Goal: Transaction & Acquisition: Purchase product/service

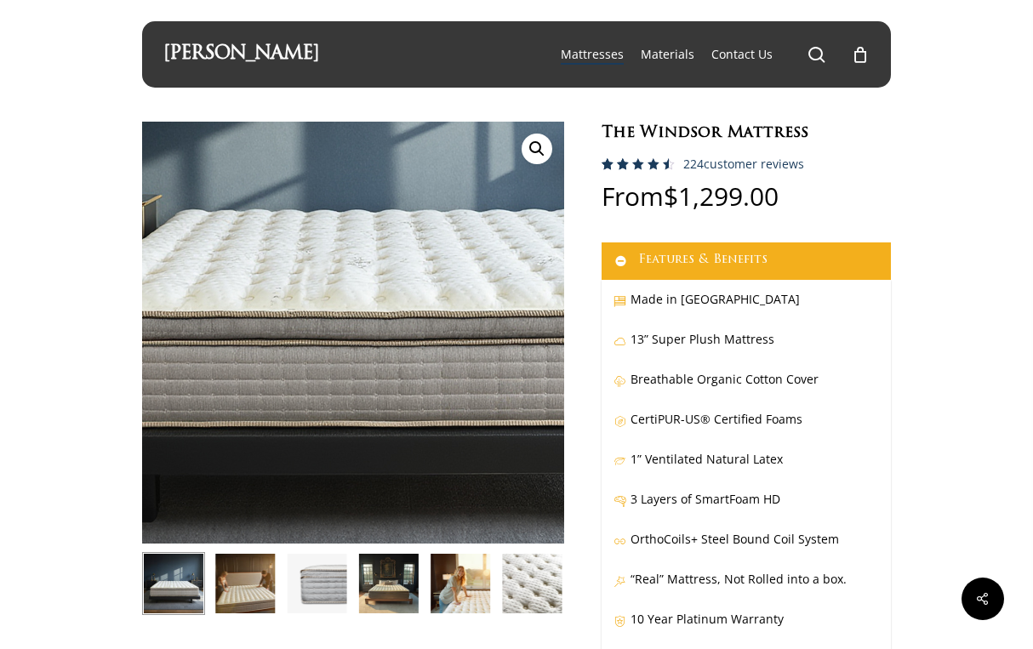
scroll to position [28, 0]
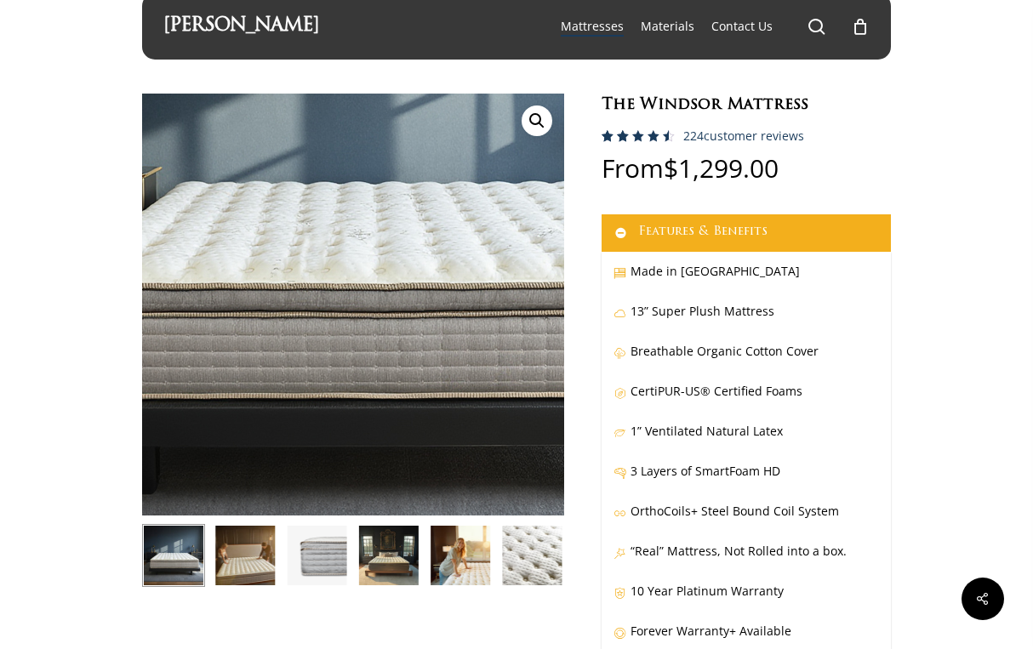
click at [320, 417] on img at bounding box center [387, 218] width 851 height 851
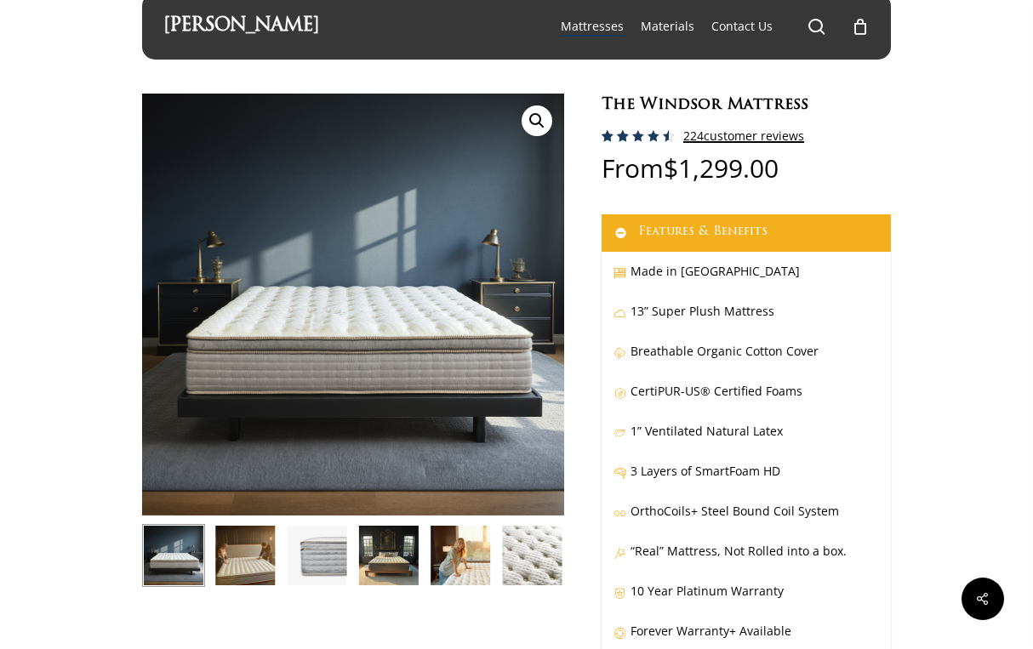
click at [716, 138] on link "224 customer reviews" at bounding box center [743, 136] width 121 height 14
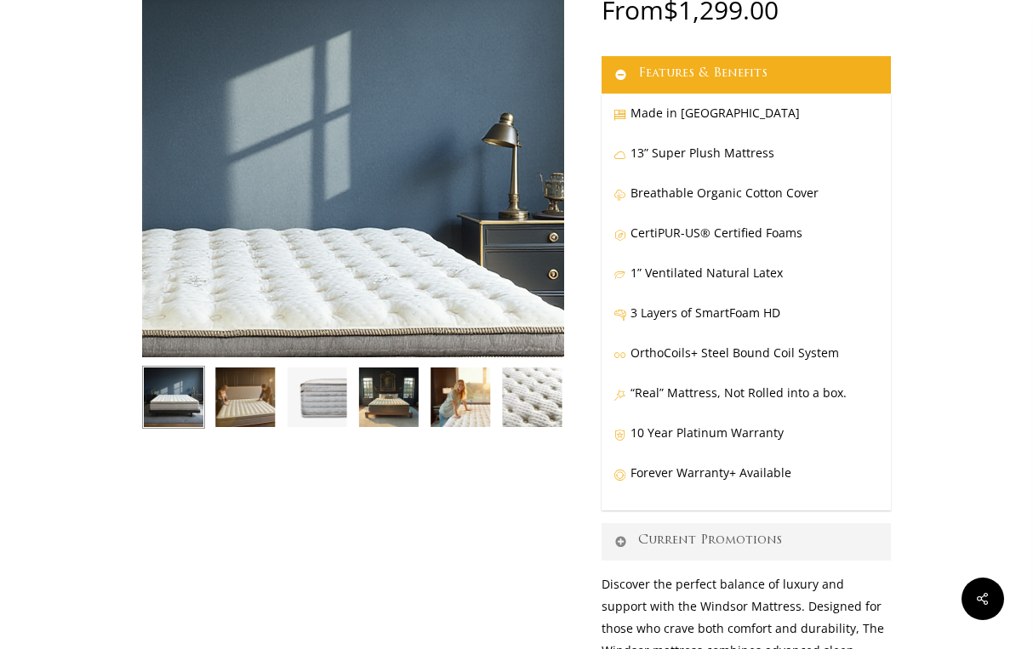
scroll to position [188, 2]
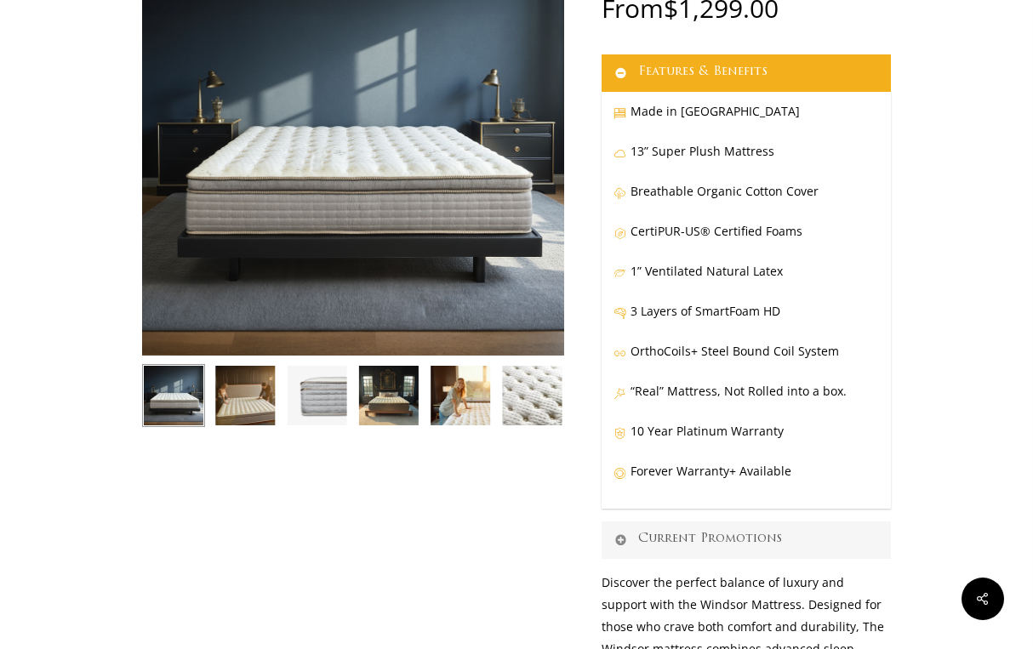
click at [765, 546] on link "Current Promotions" at bounding box center [746, 540] width 289 height 37
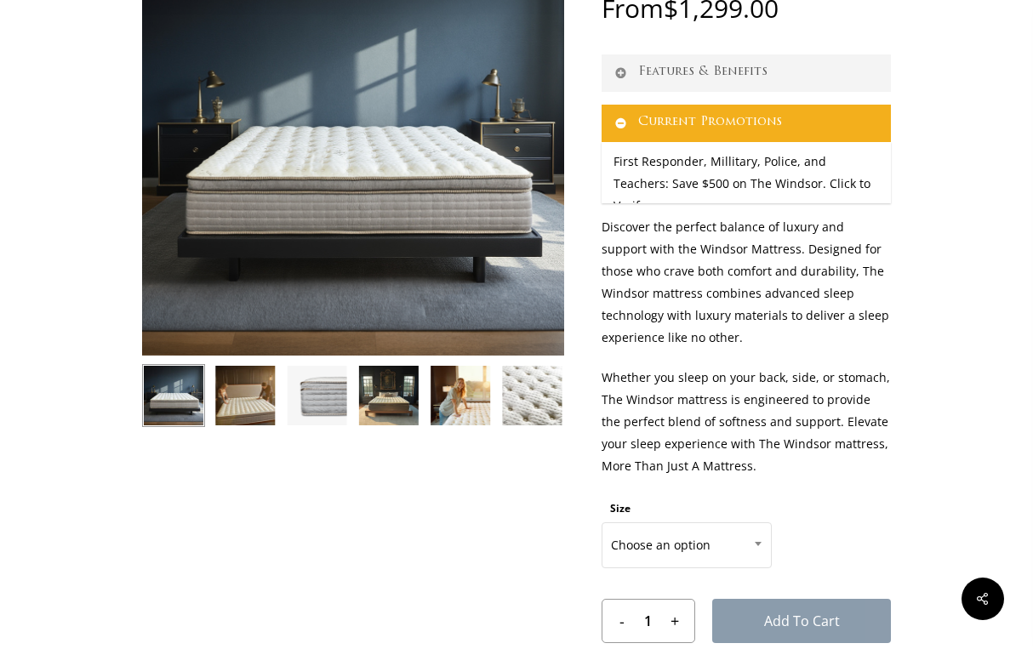
click at [831, 395] on p "Whether you sleep on your back, side, or stomach, The Windsor mattress is engin…" at bounding box center [746, 431] width 289 height 129
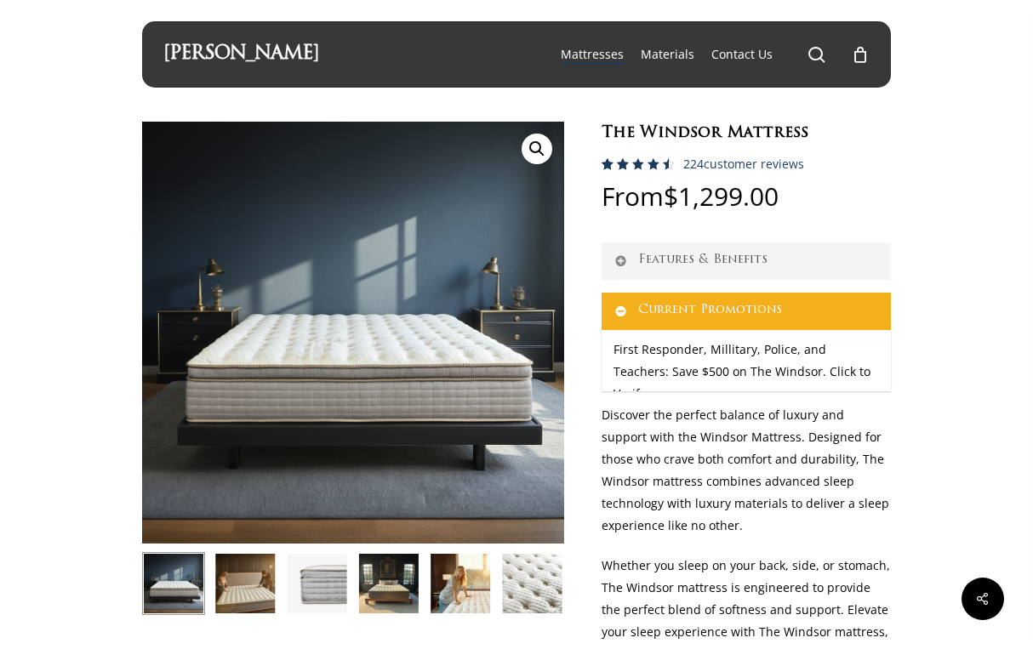
scroll to position [0, 2]
click at [234, 52] on link "[PERSON_NAME]" at bounding box center [241, 54] width 156 height 19
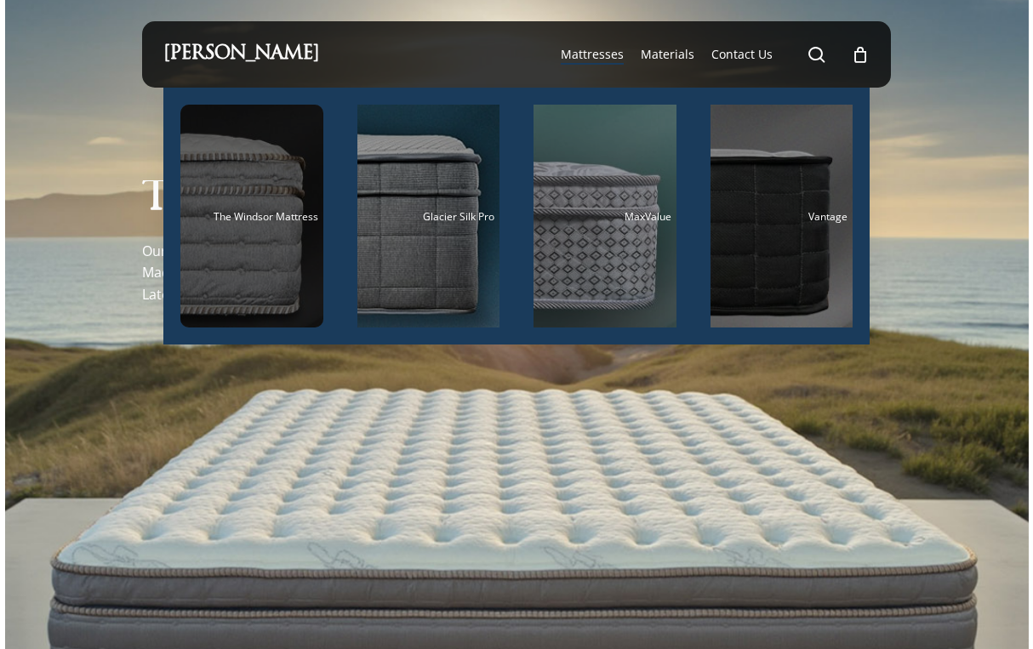
click at [226, 232] on div "Main Menu" at bounding box center [251, 216] width 143 height 223
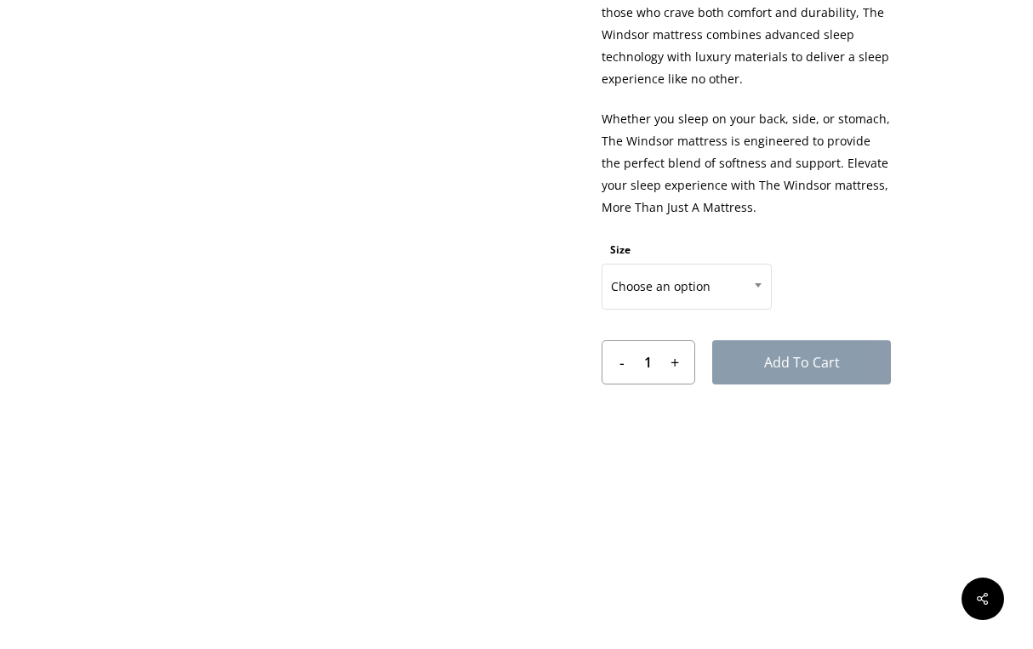
scroll to position [855, 1]
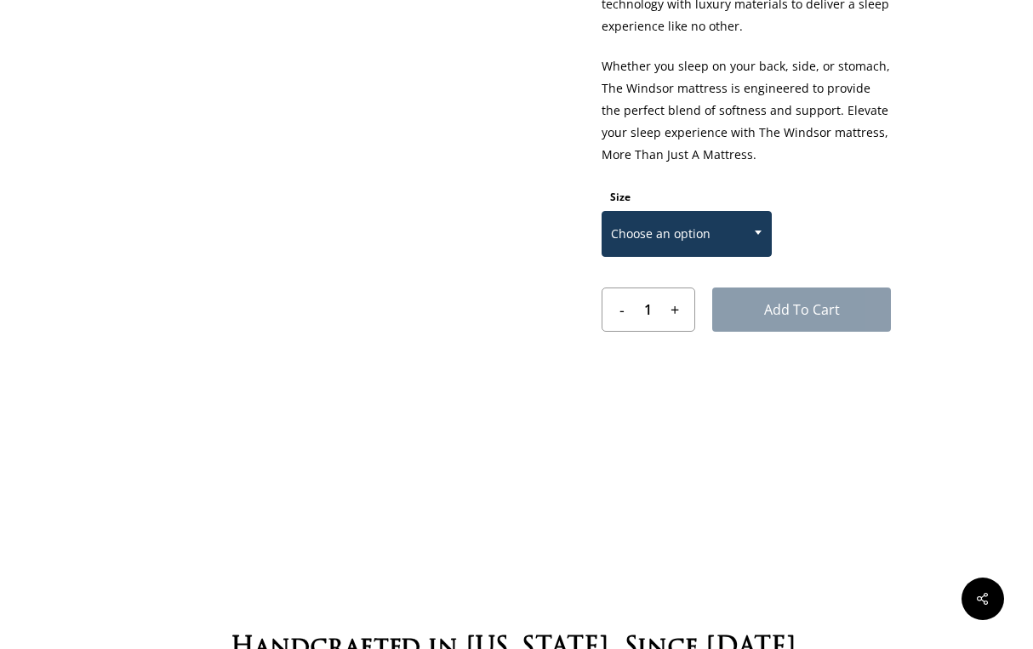
click at [733, 235] on span "Choose an option" at bounding box center [687, 234] width 169 height 36
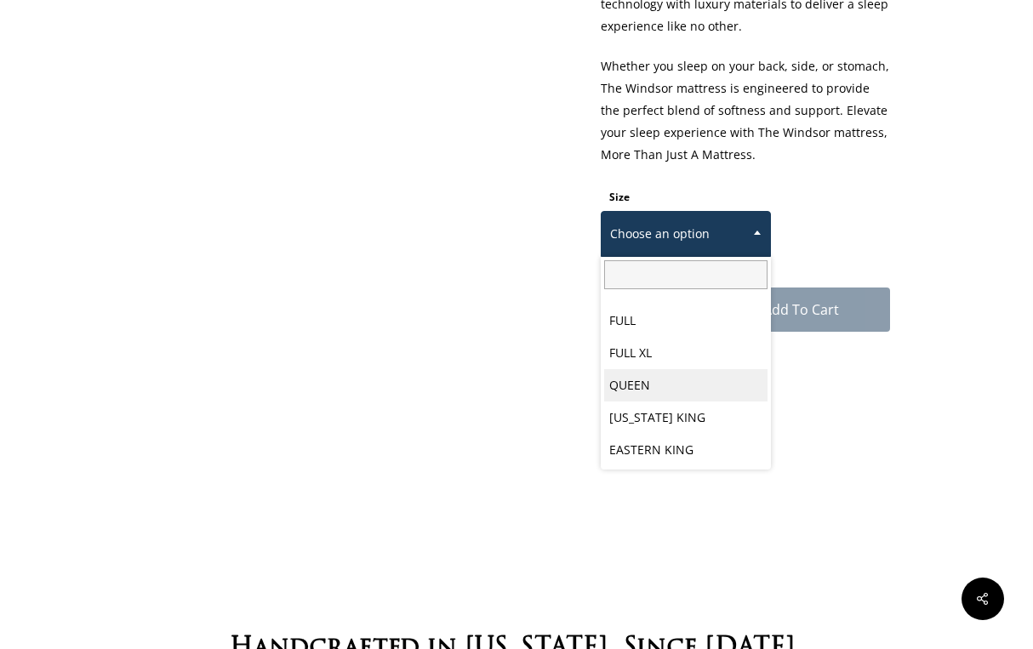
scroll to position [0, 0]
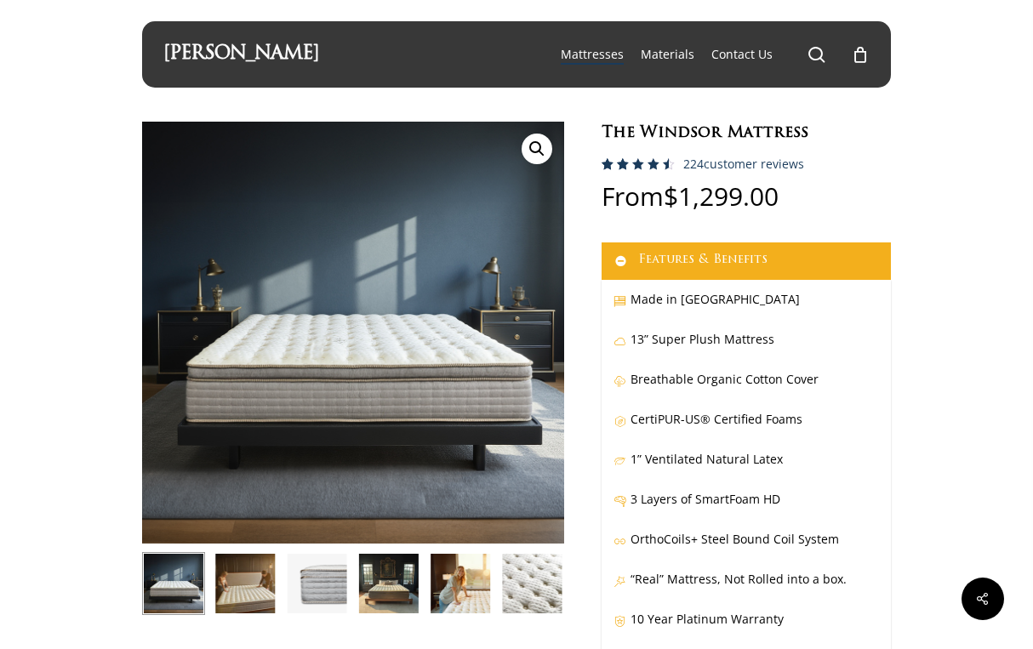
select select "QUEEN"
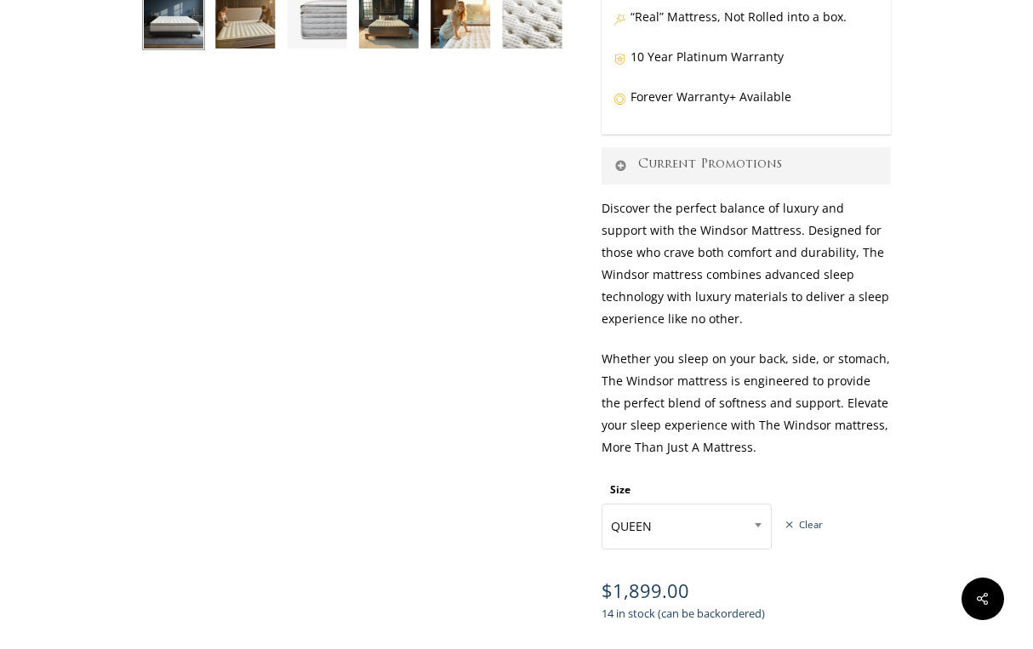
scroll to position [511, 0]
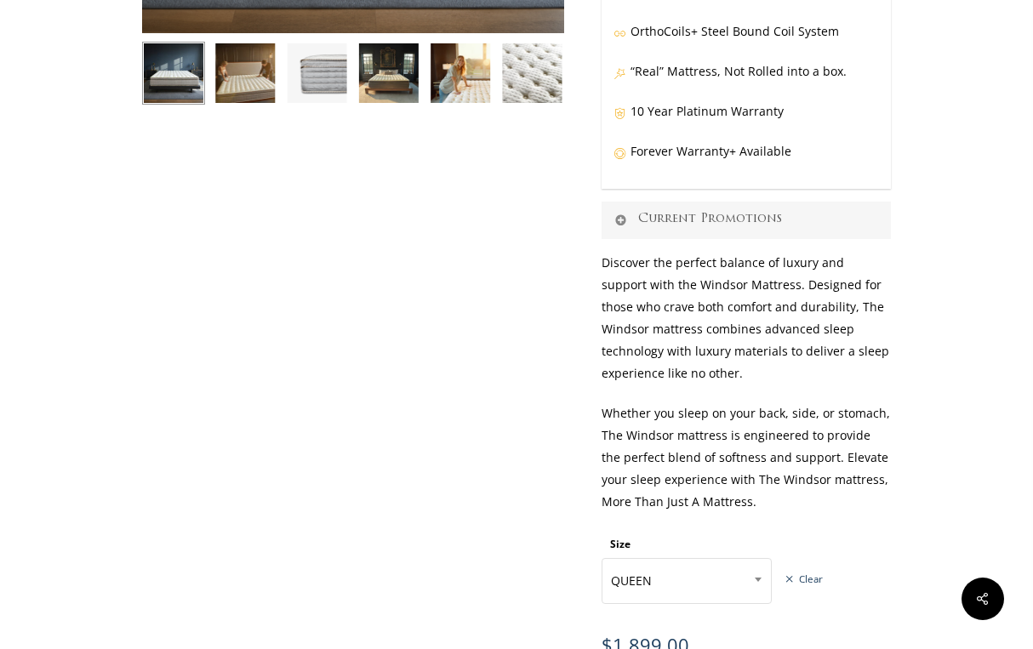
click at [694, 235] on link "Current Promotions" at bounding box center [746, 220] width 289 height 37
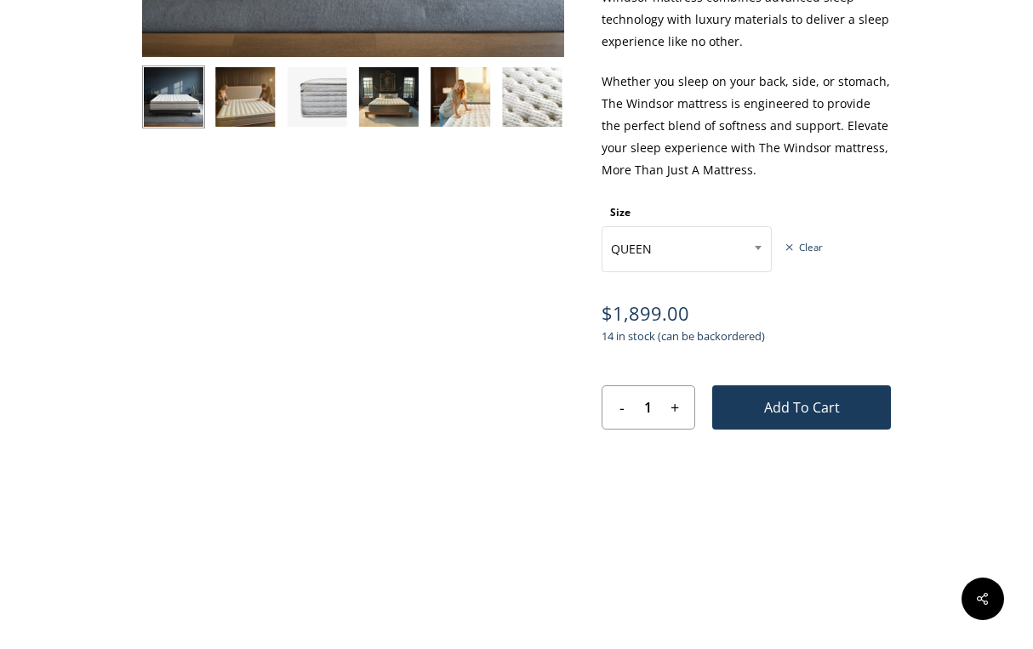
scroll to position [534, 0]
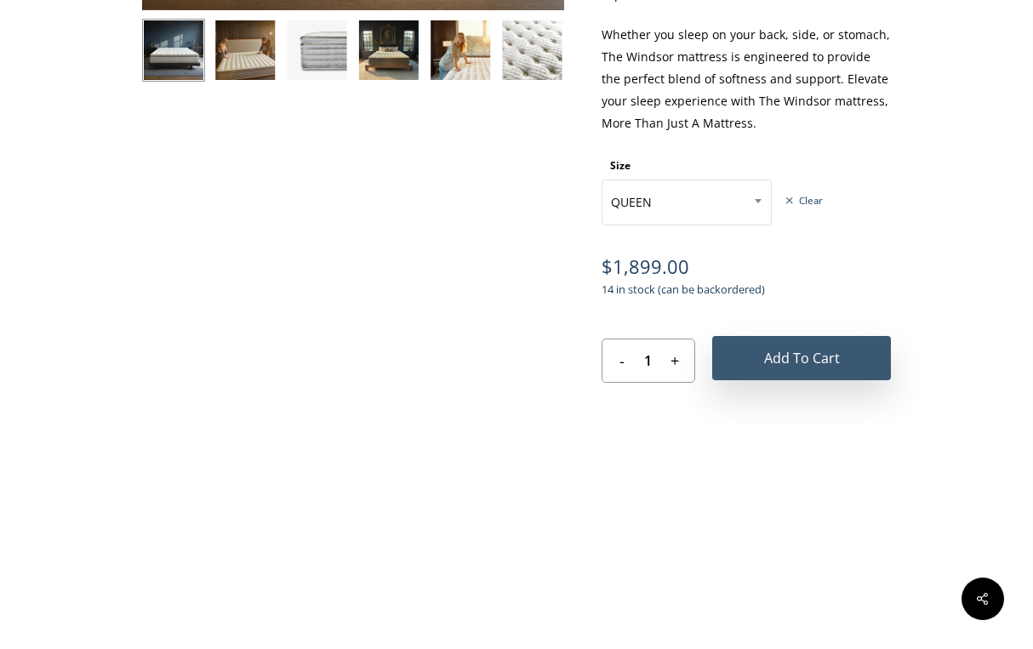
click at [823, 369] on button "Add to cart" at bounding box center [801, 358] width 179 height 44
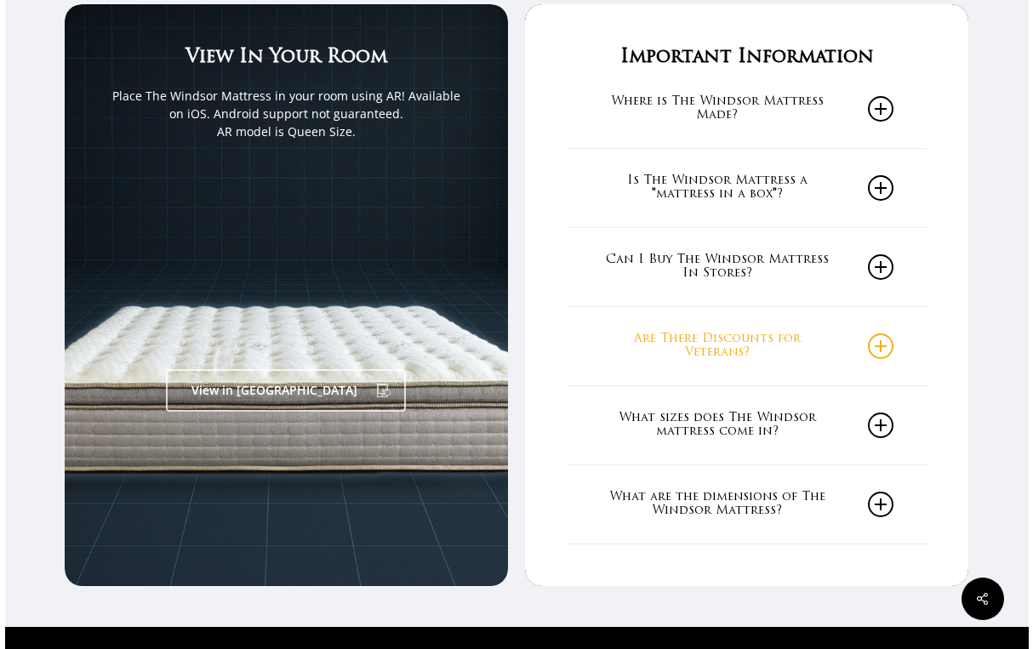
scroll to position [2283, 1]
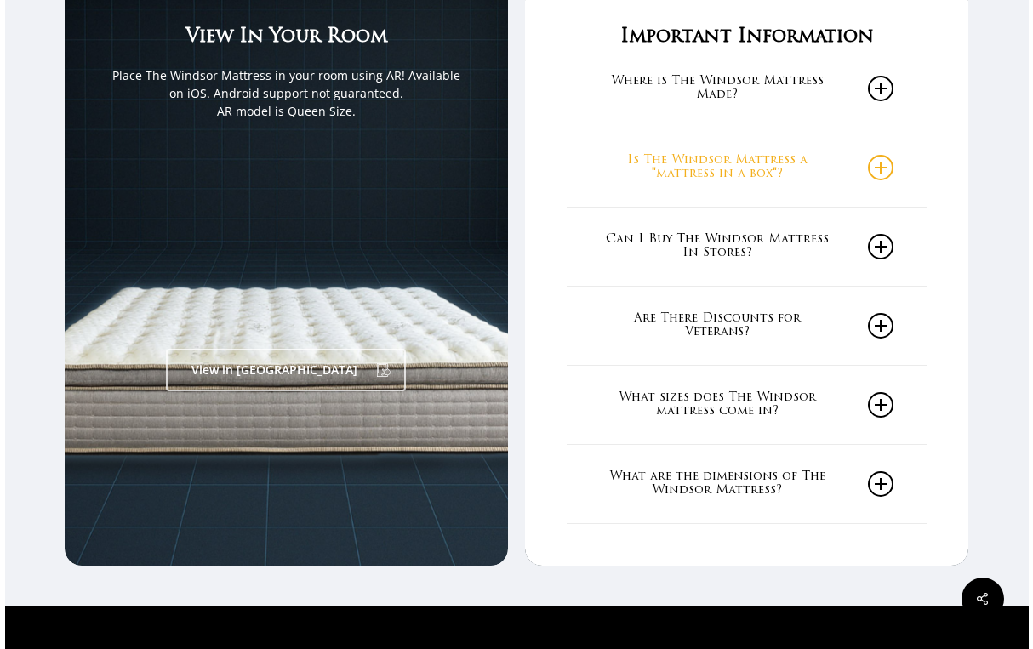
click at [886, 155] on icon at bounding box center [881, 168] width 26 height 26
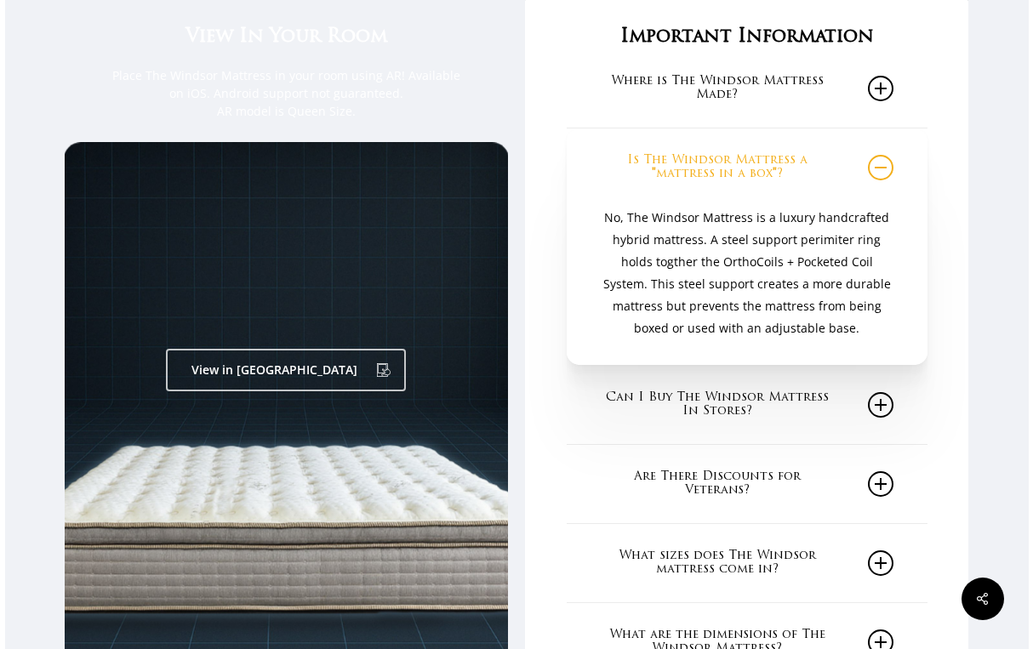
click at [951, 161] on div "Important Information Where is The Windsor Mattress Made? The Windsor Mattress …" at bounding box center [746, 354] width 443 height 740
click at [884, 392] on icon at bounding box center [881, 405] width 26 height 26
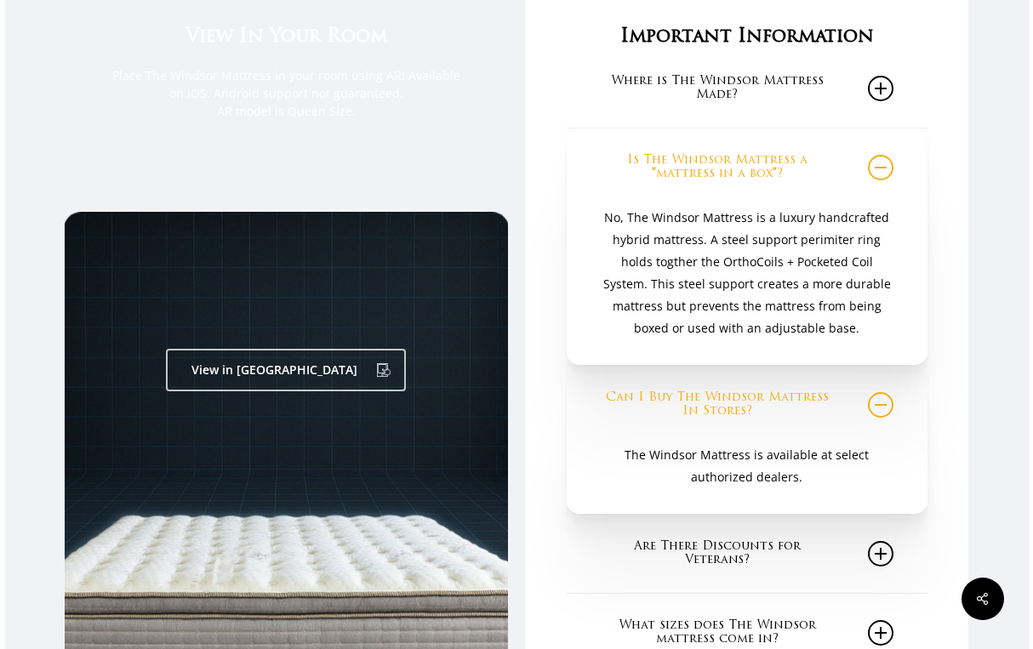
click at [799, 444] on p "The Windsor Mattress is available at select authorized dealers." at bounding box center [747, 466] width 293 height 44
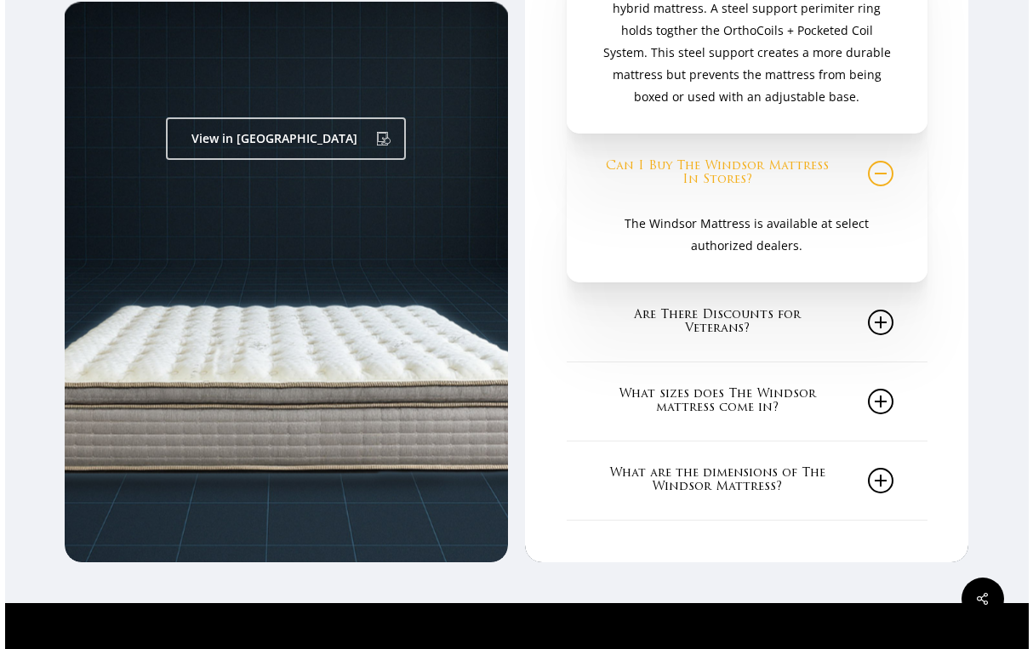
scroll to position [2537, 1]
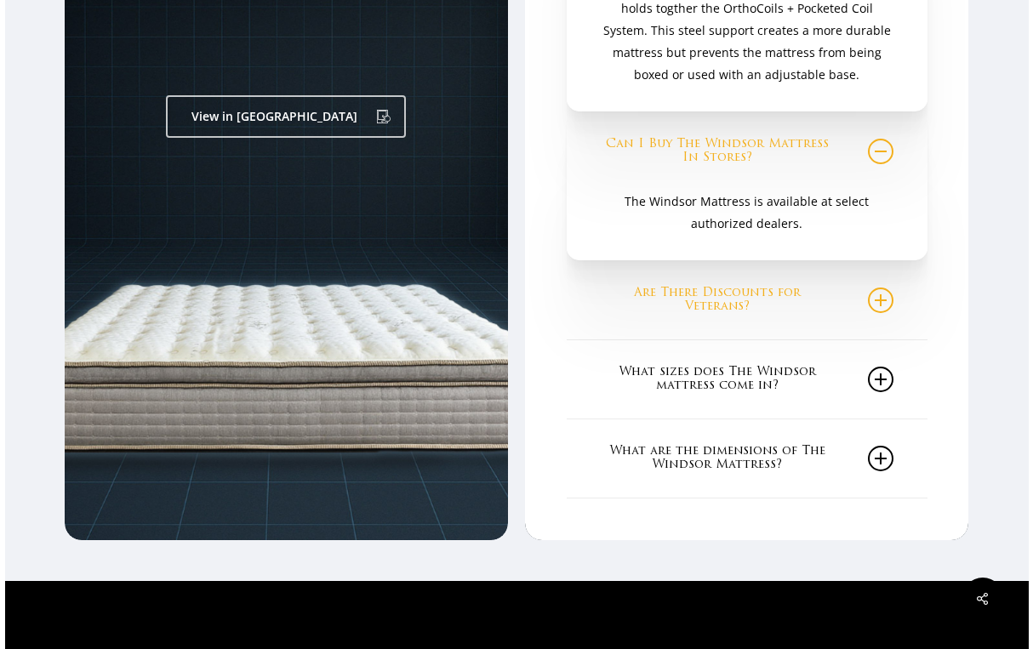
click at [890, 291] on icon at bounding box center [881, 301] width 26 height 26
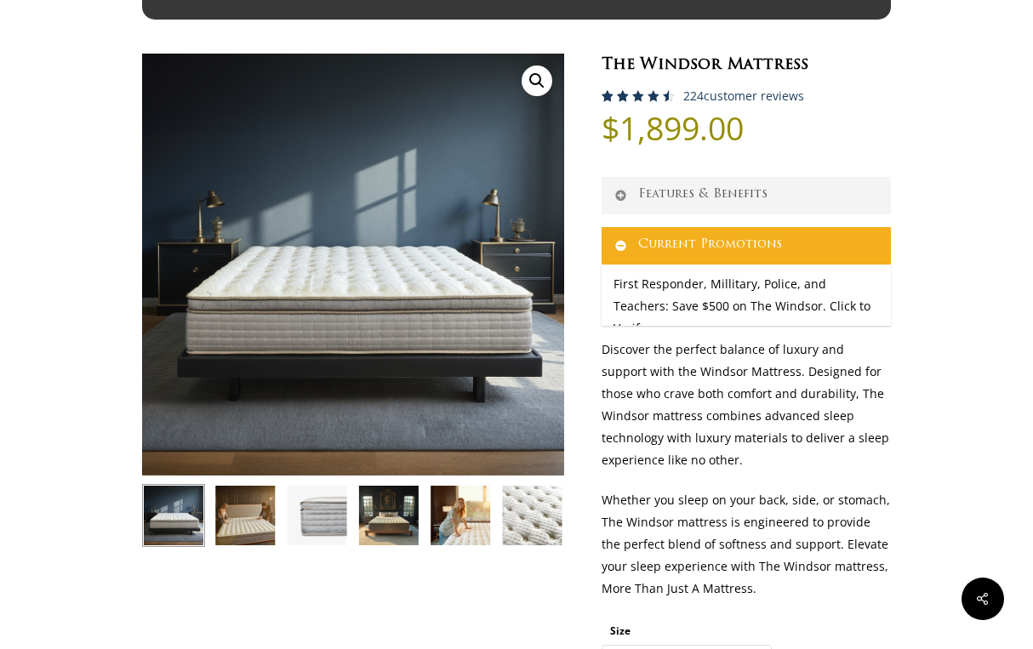
scroll to position [72, 2]
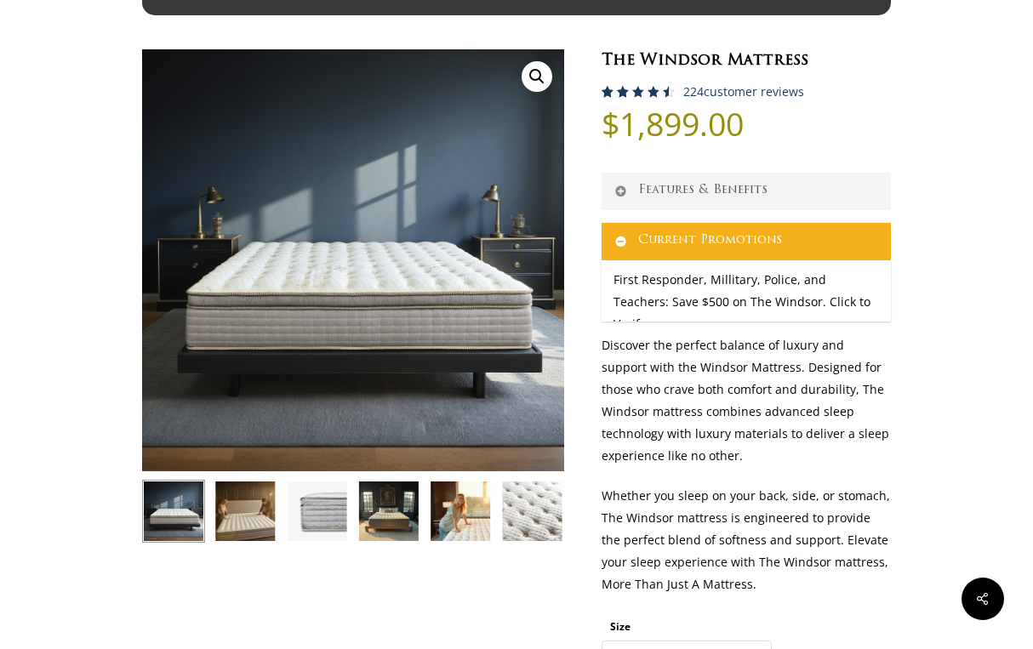
click at [807, 305] on div "First Responder, Millitary, Police, and Teachers: Save $500 on The Windsor. Cli…" at bounding box center [746, 301] width 289 height 83
click at [808, 245] on link "Current Promotions" at bounding box center [746, 241] width 289 height 37
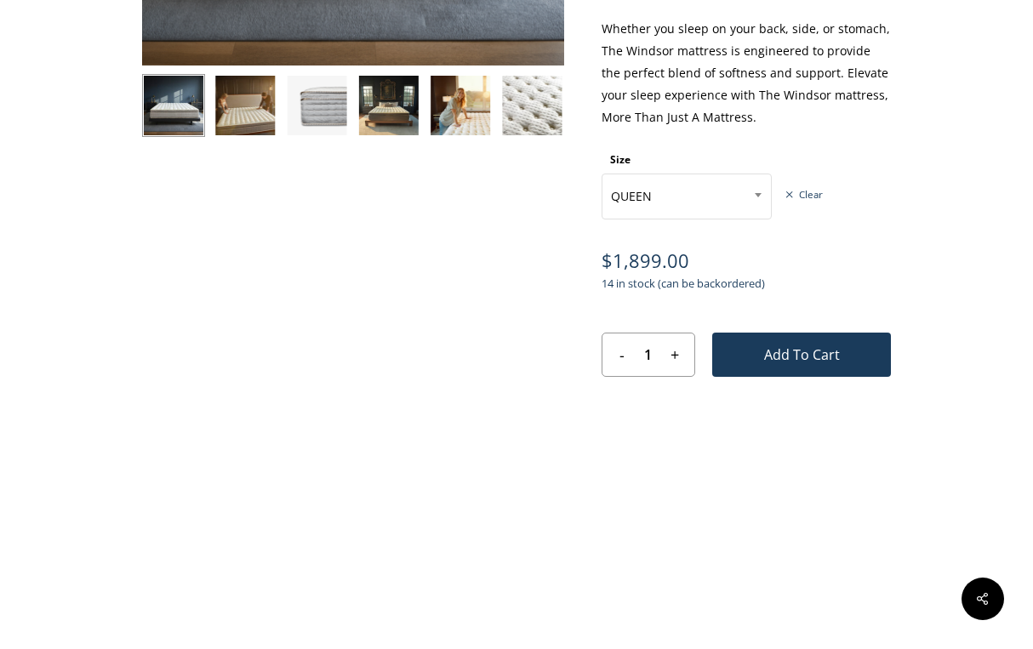
scroll to position [494, 2]
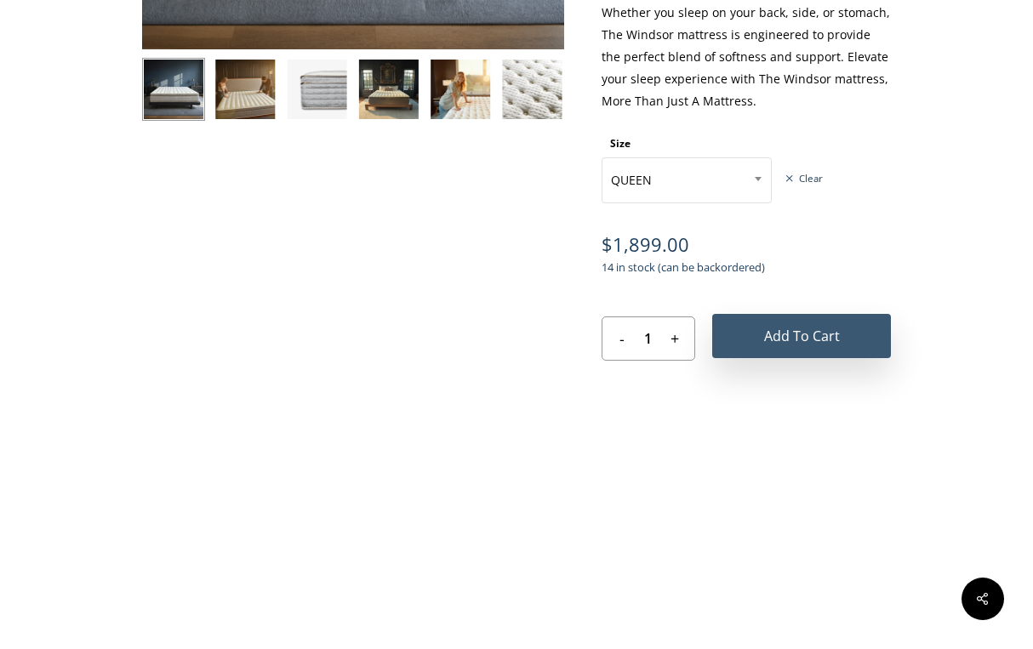
click at [794, 340] on button "Add to cart" at bounding box center [801, 336] width 179 height 44
click at [794, 340] on button "Add to cart" at bounding box center [801, 337] width 179 height 47
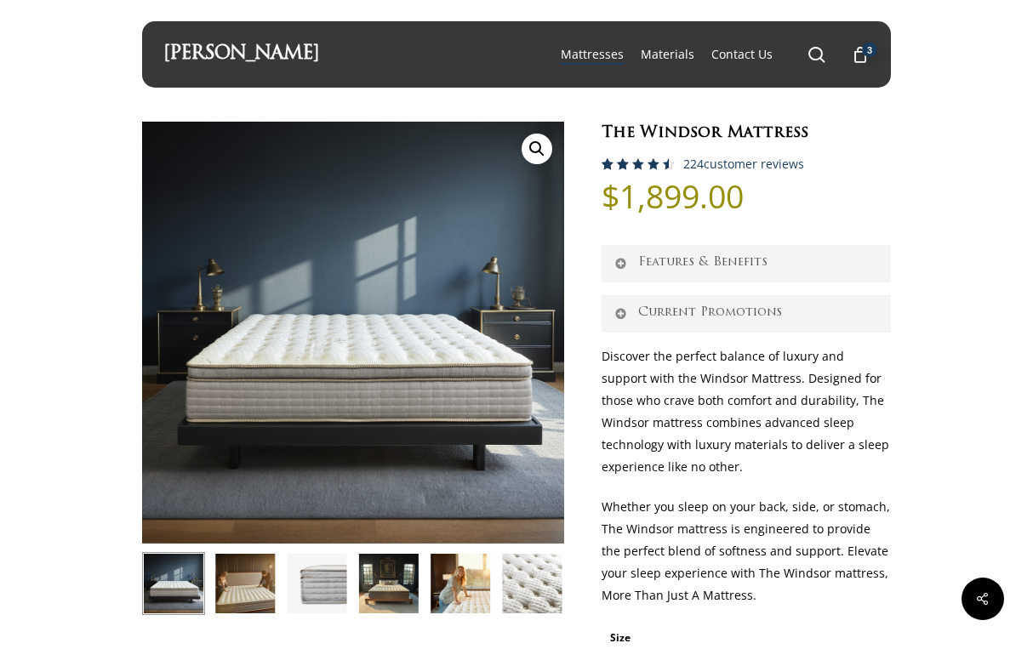
scroll to position [0, 2]
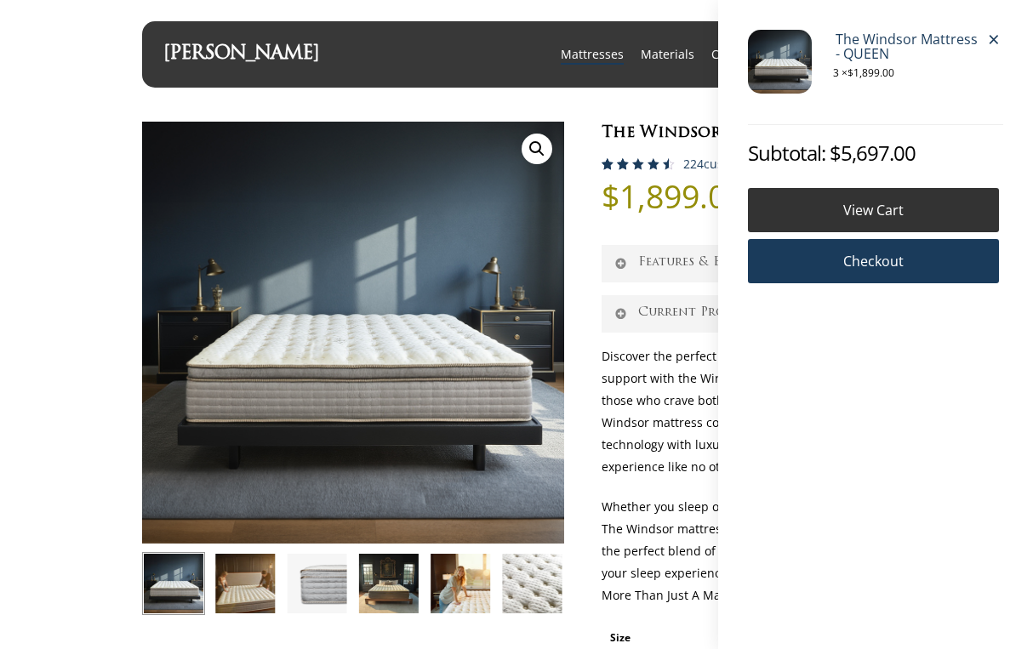
click at [851, 219] on link "View cart" at bounding box center [873, 210] width 251 height 44
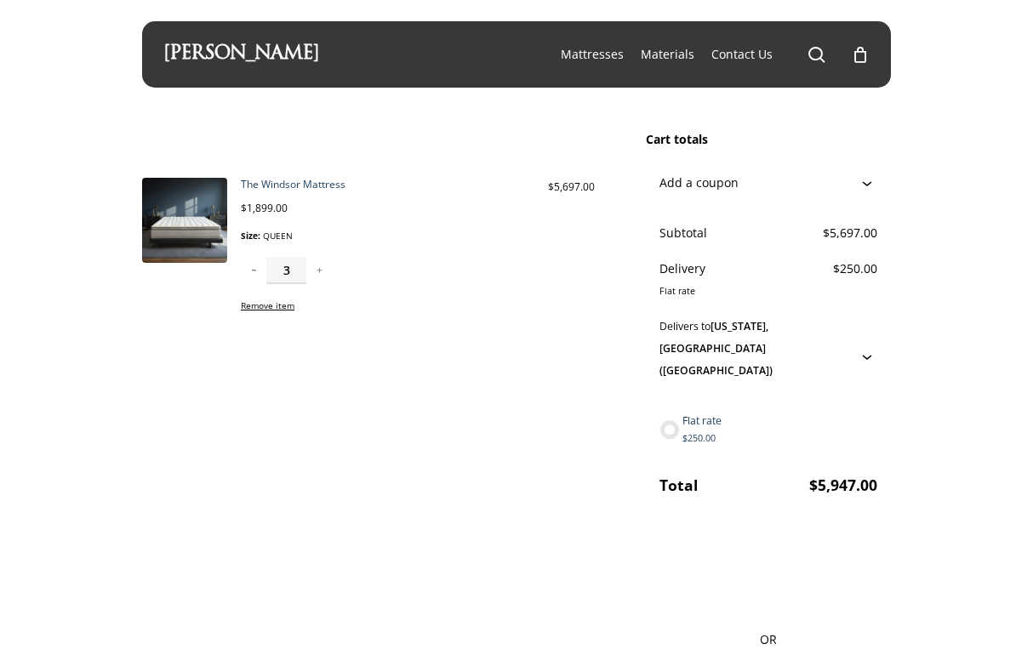
click at [249, 274] on button "－" at bounding box center [254, 270] width 26 height 27
click at [250, 275] on button "－" at bounding box center [254, 270] width 26 height 27
click at [260, 271] on button "－" at bounding box center [254, 270] width 26 height 27
type input "1"
click at [857, 191] on icon at bounding box center [867, 183] width 20 height 20
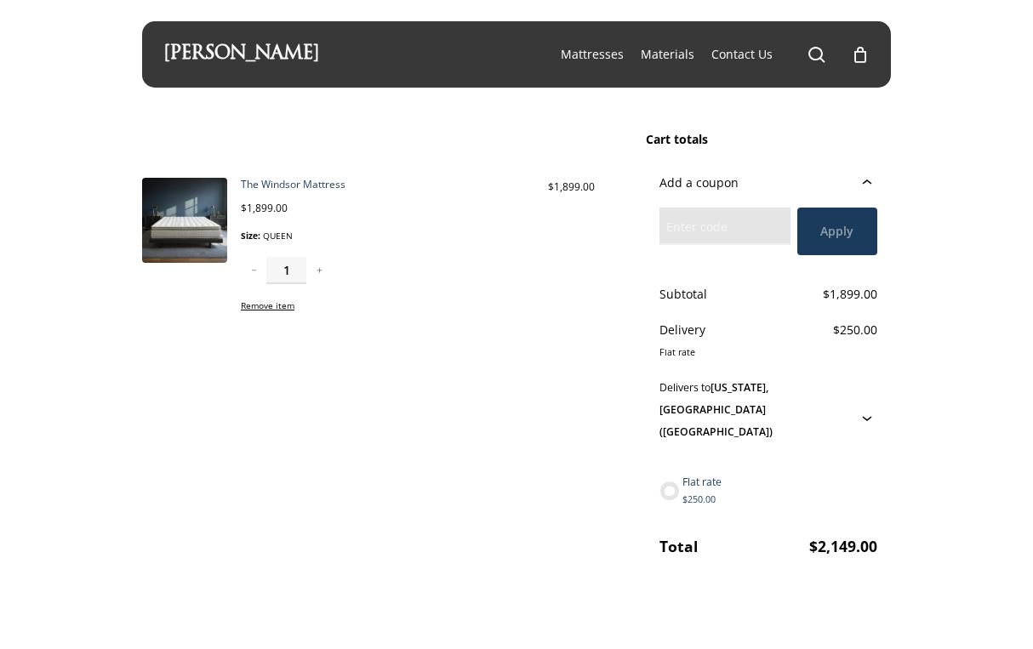
click at [876, 408] on icon at bounding box center [867, 418] width 20 height 20
select select "CA"
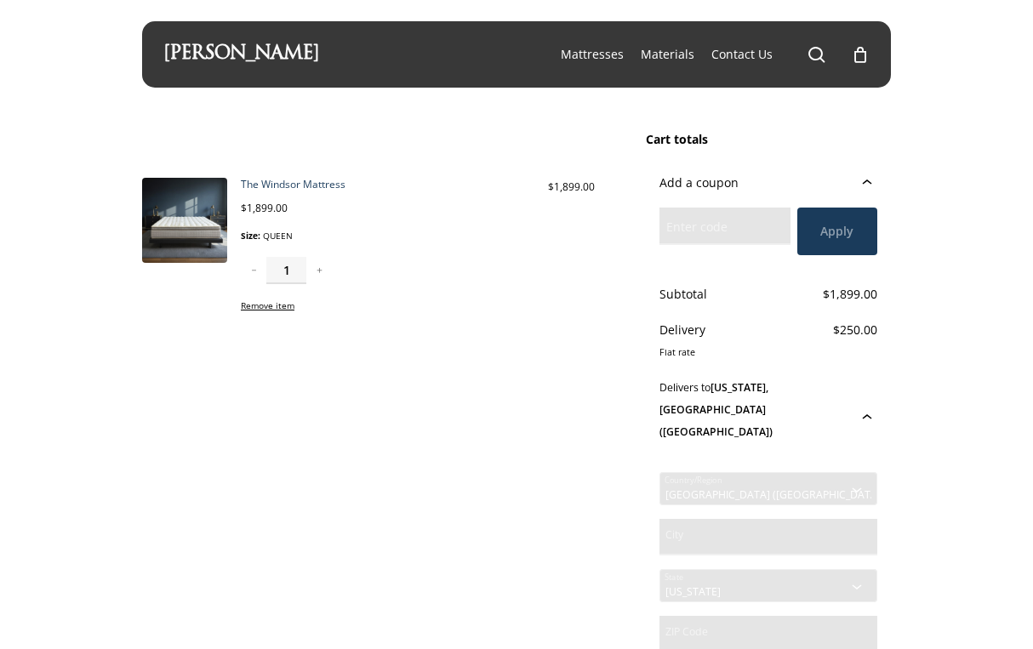
click at [867, 414] on icon at bounding box center [867, 416] width 9 height 5
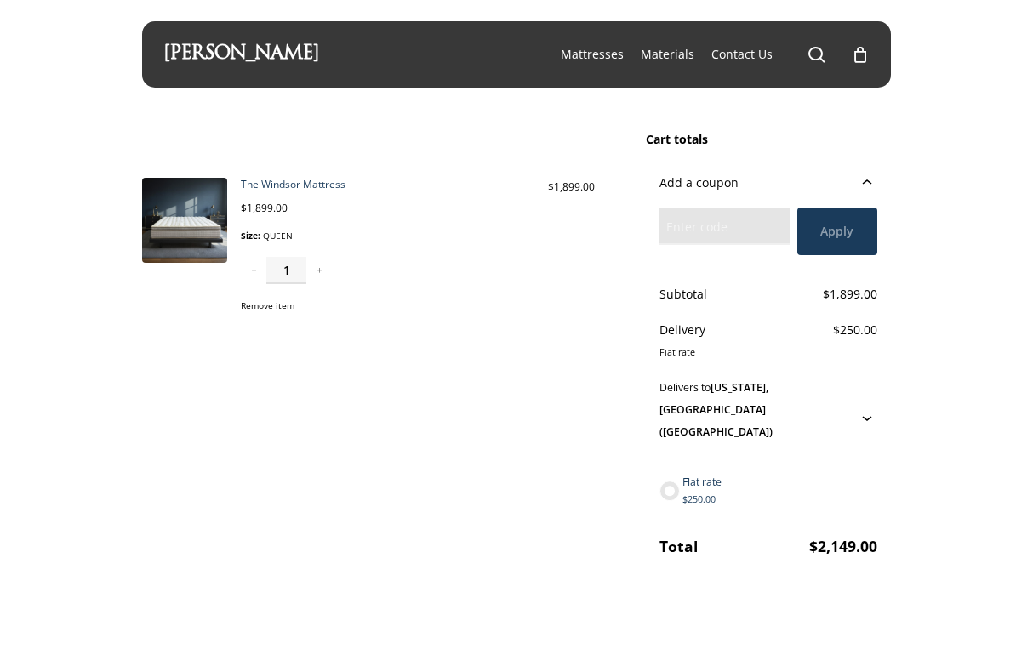
click at [858, 390] on div "Delivers to California, United States (US)" at bounding box center [769, 418] width 218 height 82
select select "CA"
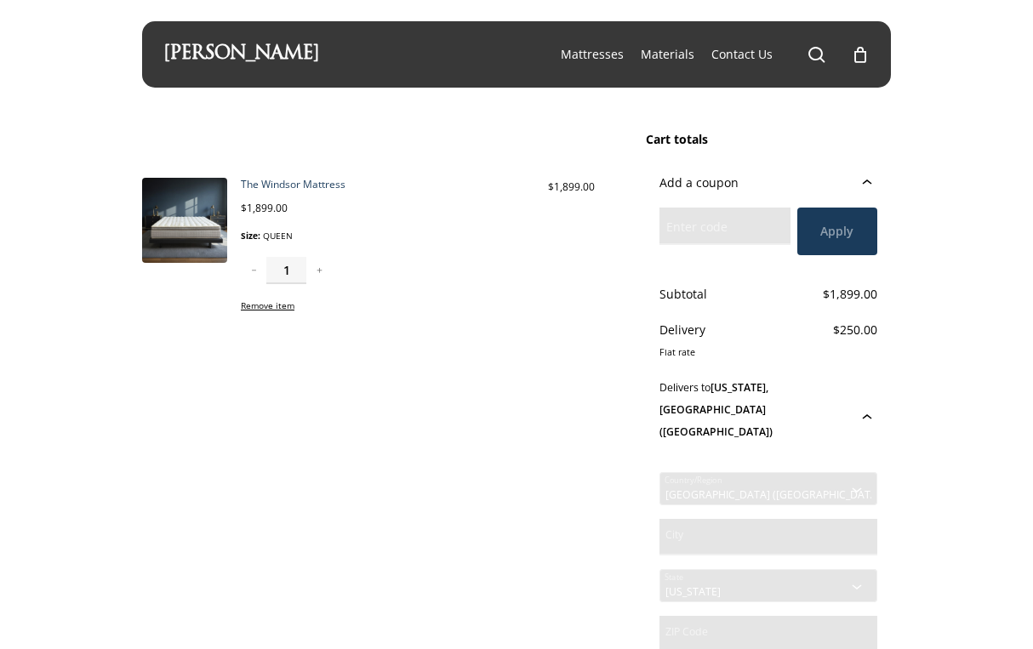
click at [773, 392] on strong "California, United States (US)" at bounding box center [716, 409] width 113 height 59
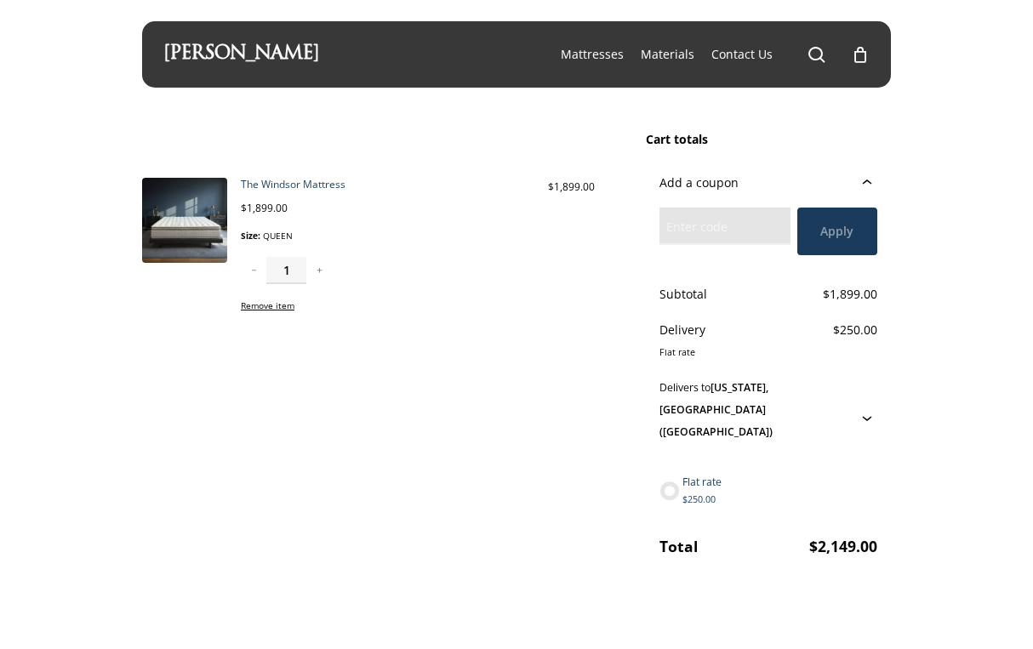
scroll to position [1, 0]
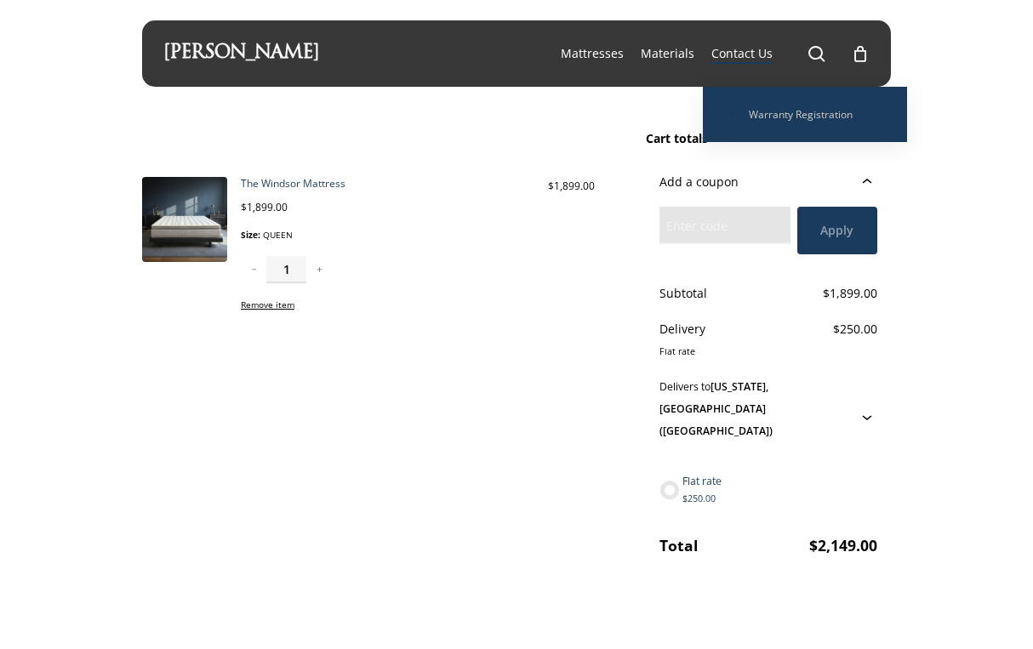
click at [740, 48] on span "Contact Us" at bounding box center [741, 53] width 61 height 16
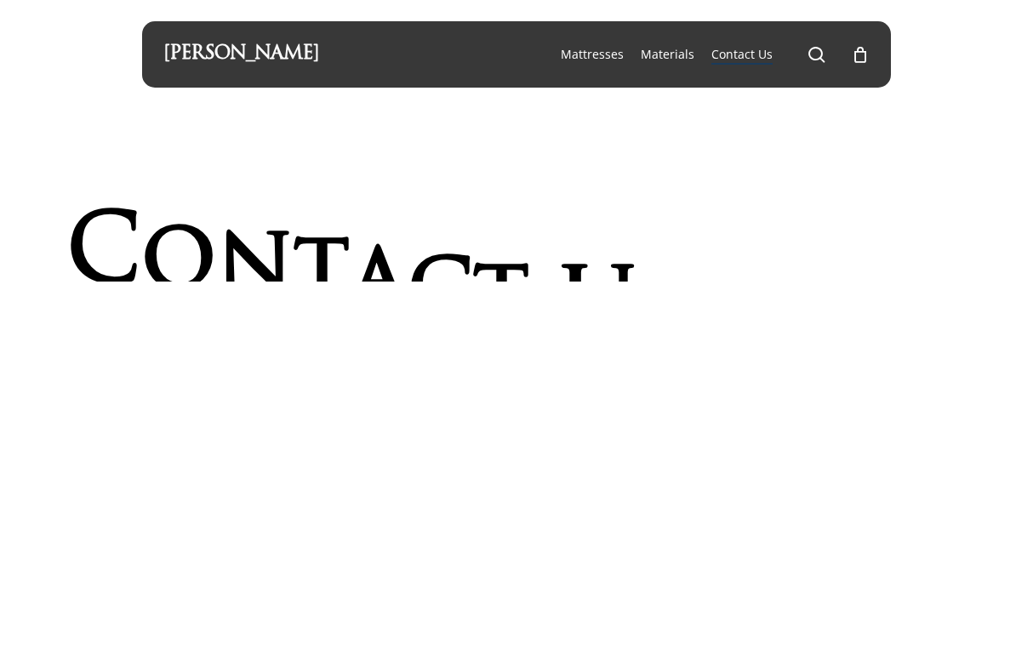
click at [740, 48] on span "Contact Us" at bounding box center [741, 54] width 61 height 16
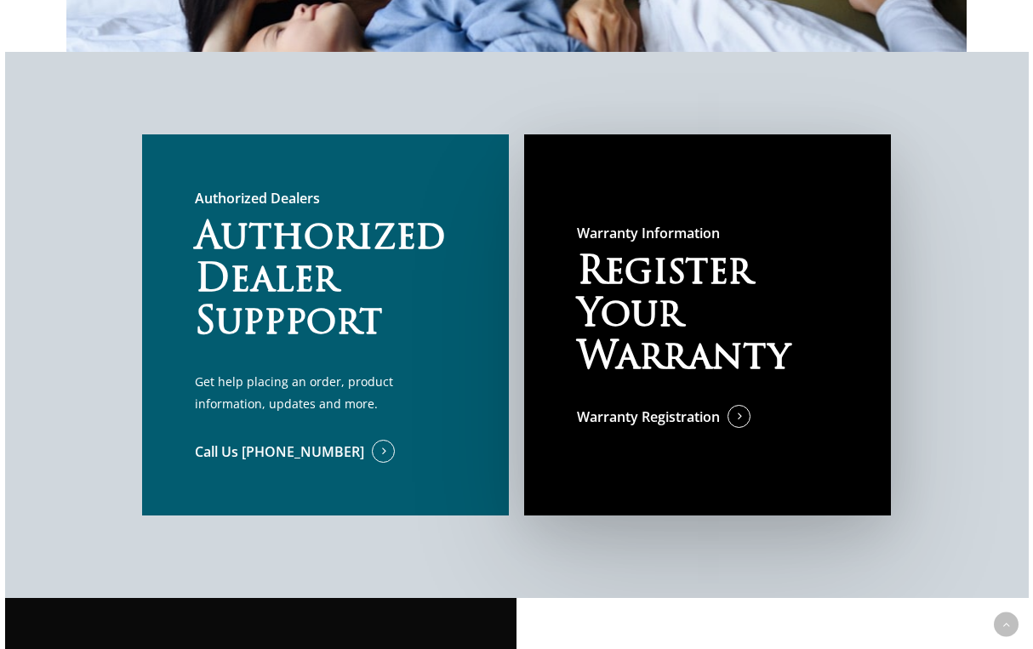
scroll to position [934, 0]
